Goal: Use online tool/utility: Utilize a website feature to perform a specific function

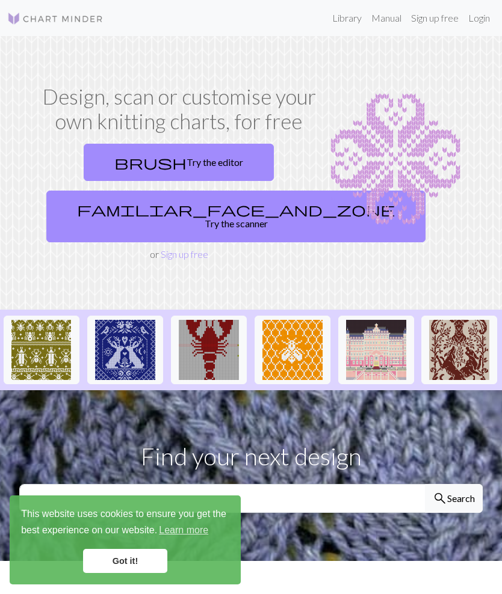
click at [483, 22] on link "Login" at bounding box center [478, 18] width 31 height 24
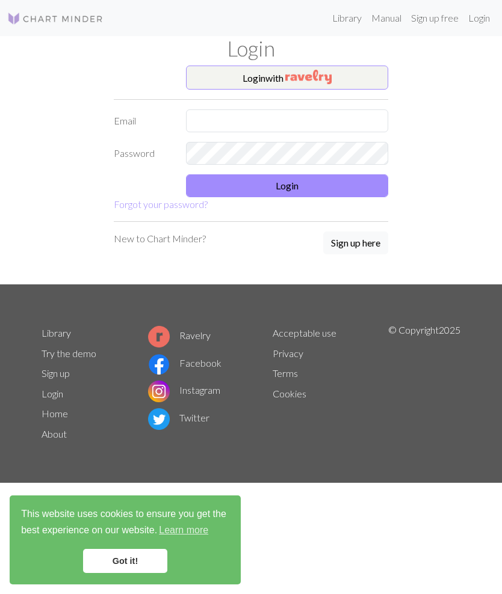
click at [351, 72] on button "Login with" at bounding box center [287, 78] width 202 height 24
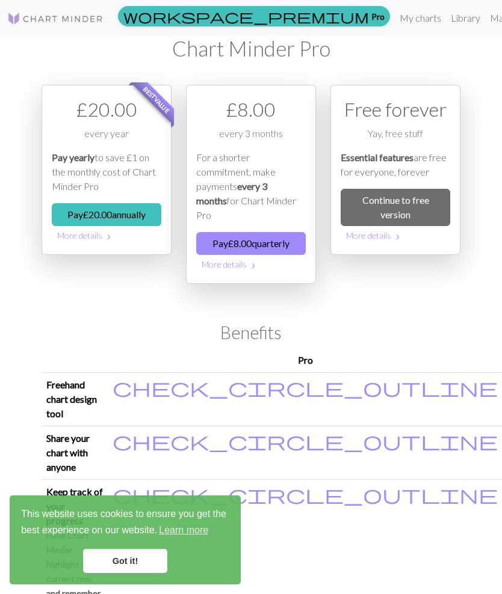
click at [446, 16] on link "Library" at bounding box center [465, 18] width 39 height 24
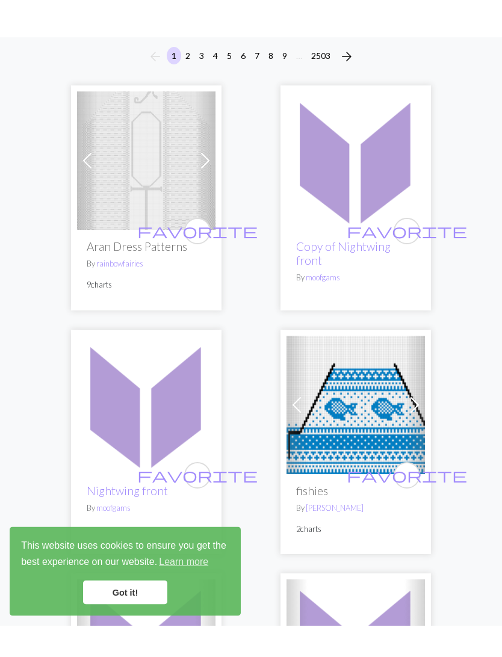
scroll to position [136, 0]
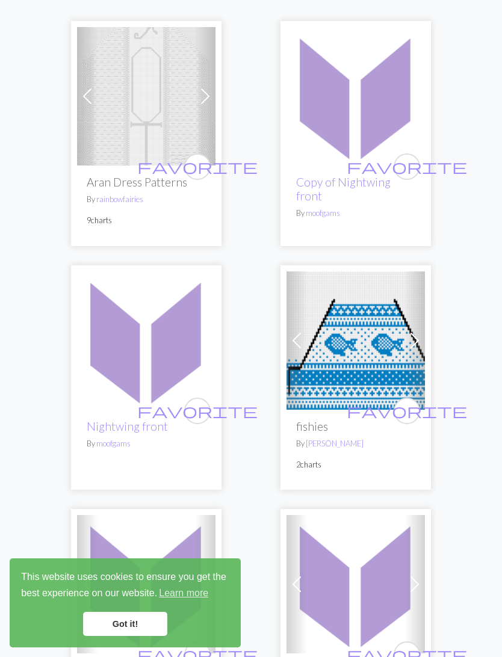
click at [149, 372] on img at bounding box center [146, 340] width 138 height 138
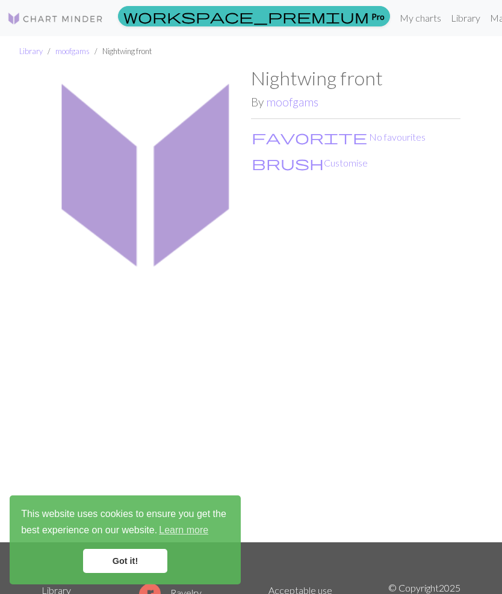
click at [293, 163] on button "brush Customise" at bounding box center [309, 163] width 117 height 16
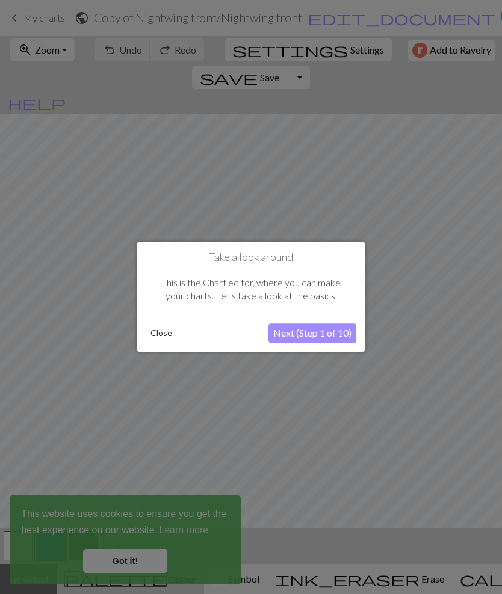
click at [337, 332] on button "Next (Step 1 of 10)" at bounding box center [312, 333] width 88 height 19
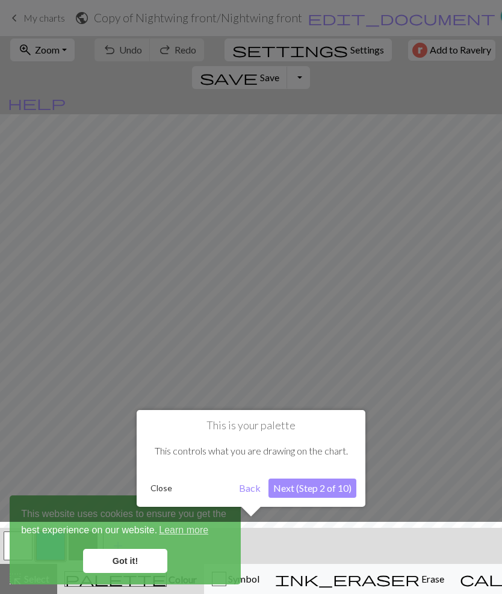
click at [168, 486] on button "Close" at bounding box center [161, 488] width 31 height 18
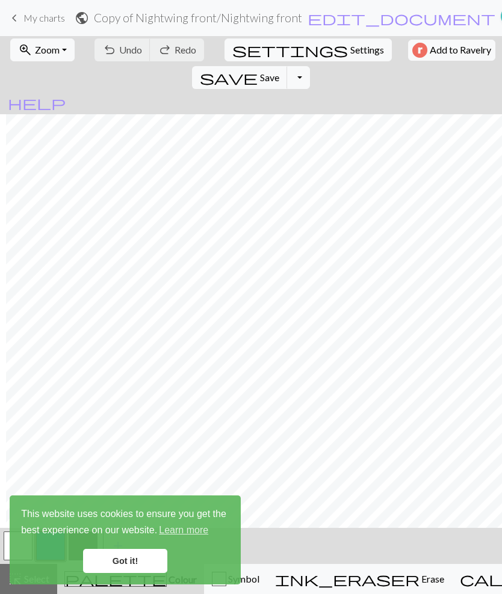
scroll to position [0, 11]
click at [135, 556] on link "Got it!" at bounding box center [125, 561] width 84 height 24
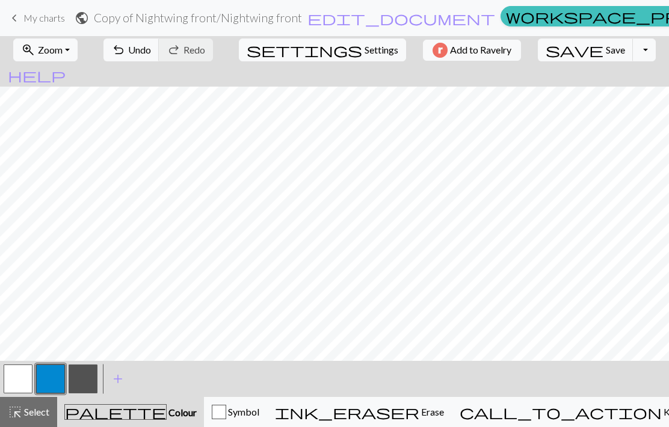
scroll to position [375, 0]
click at [501, 43] on button "save Save Save" at bounding box center [586, 49] width 96 height 23
